Goal: Check status: Check status

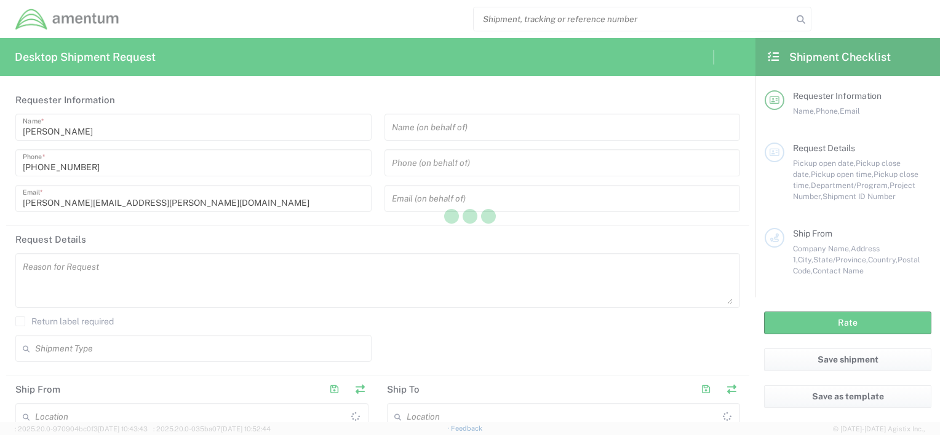
type input "[GEOGRAPHIC_DATA]"
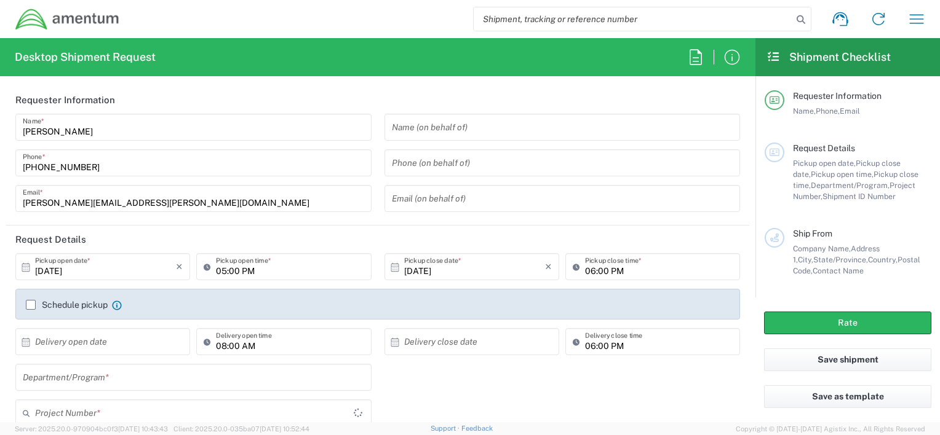
type input "CORP"
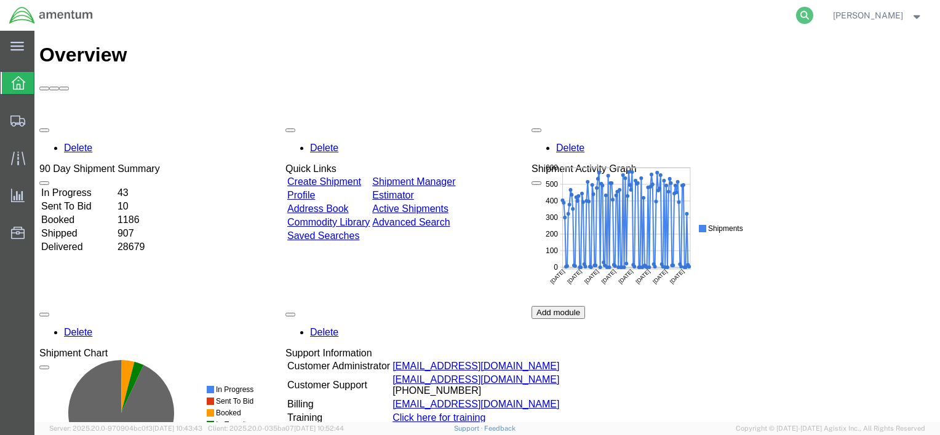
click at [804, 13] on icon at bounding box center [804, 15] width 17 height 17
click at [769, 15] on input "search" at bounding box center [609, 16] width 374 height 30
paste input "393495910470"
type input "393495910470"
click at [800, 17] on icon at bounding box center [804, 15] width 17 height 17
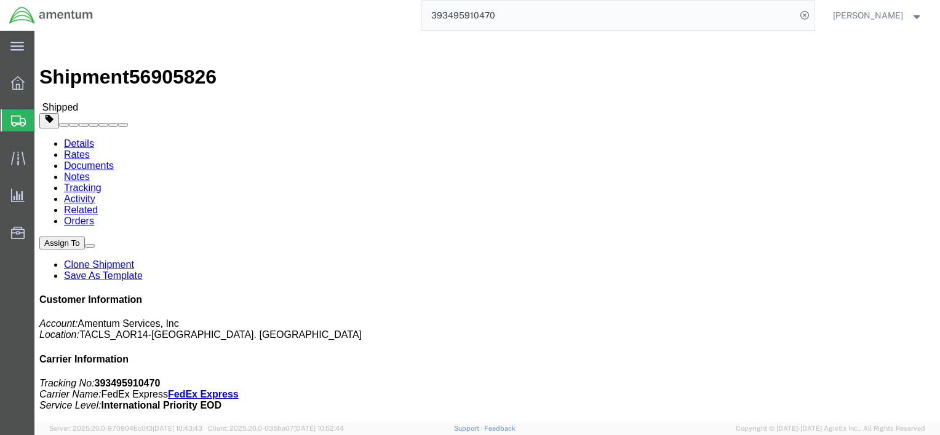
drag, startPoint x: 502, startPoint y: 216, endPoint x: 573, endPoint y: 213, distance: 71.4
click div "References Customer Ref: DCO-25266-168527 Booking Number: DCO-25266-168527 Proj…"
drag, startPoint x: 571, startPoint y: 212, endPoint x: 547, endPoint y: 212, distance: 24.0
click b "SR14-25266-1138"
drag, startPoint x: 503, startPoint y: 212, endPoint x: 573, endPoint y: 210, distance: 70.1
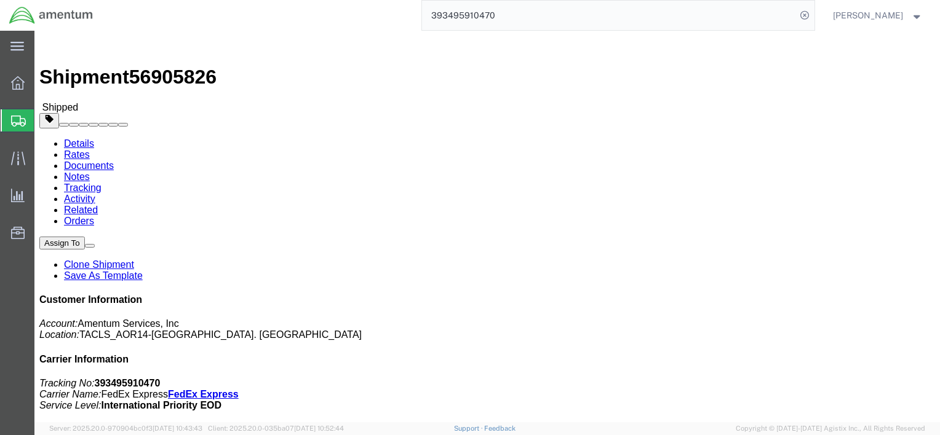
click b "SR14-25266-1138"
drag, startPoint x: 573, startPoint y: 210, endPoint x: 563, endPoint y: 213, distance: 10.1
click b "SR14-25266-1138"
drag, startPoint x: 558, startPoint y: 213, endPoint x: 553, endPoint y: 206, distance: 8.4
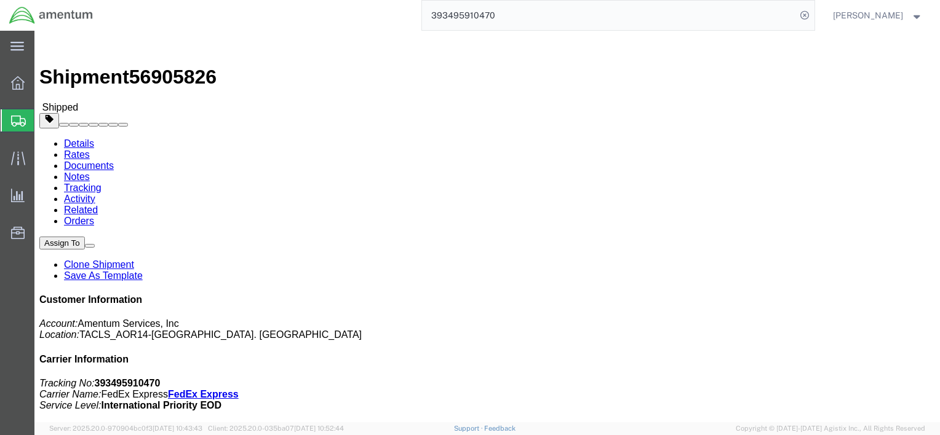
click span "Shipment Id Number: SR14-25266-1138"
drag, startPoint x: 506, startPoint y: 213, endPoint x: 574, endPoint y: 218, distance: 68.4
click p "Customer Ref: DCO-25266-168527 Booking Number: DCO-25266-168527 Project Number:…"
copy b "SR14-25266-1138"
